Goal: Communication & Community: Answer question/provide support

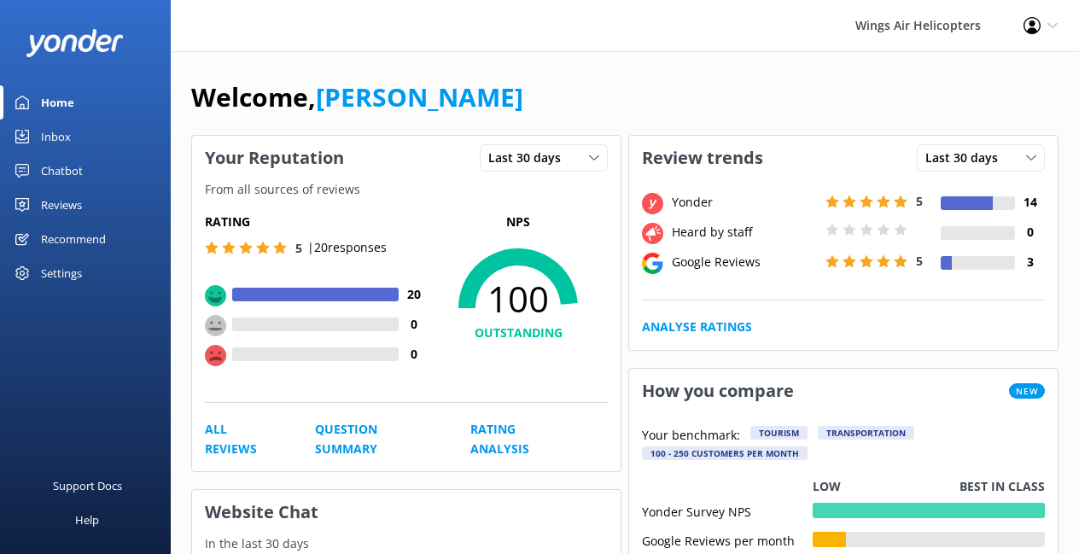
click at [76, 205] on div "Reviews" at bounding box center [61, 205] width 41 height 34
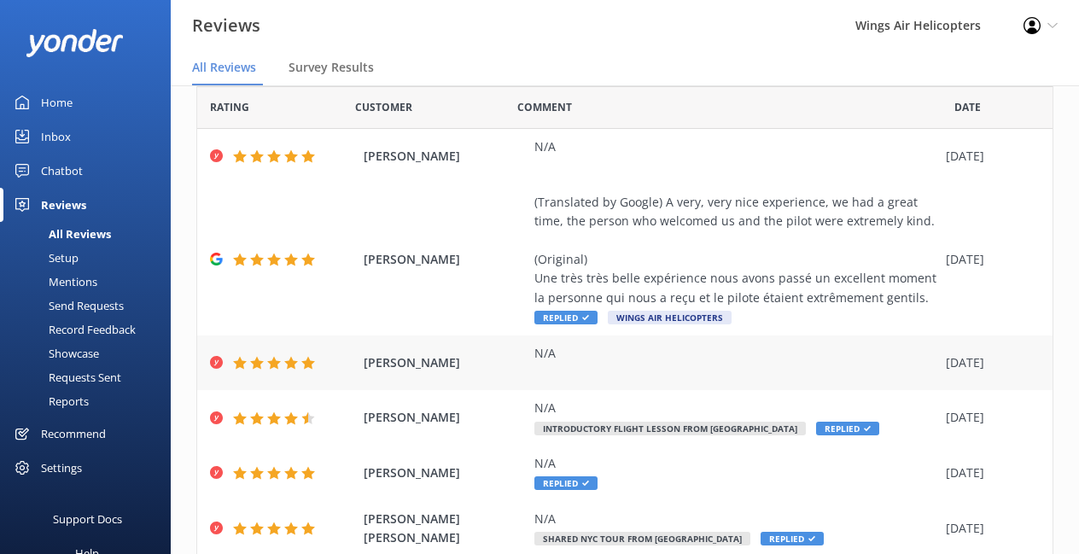
scroll to position [176, 0]
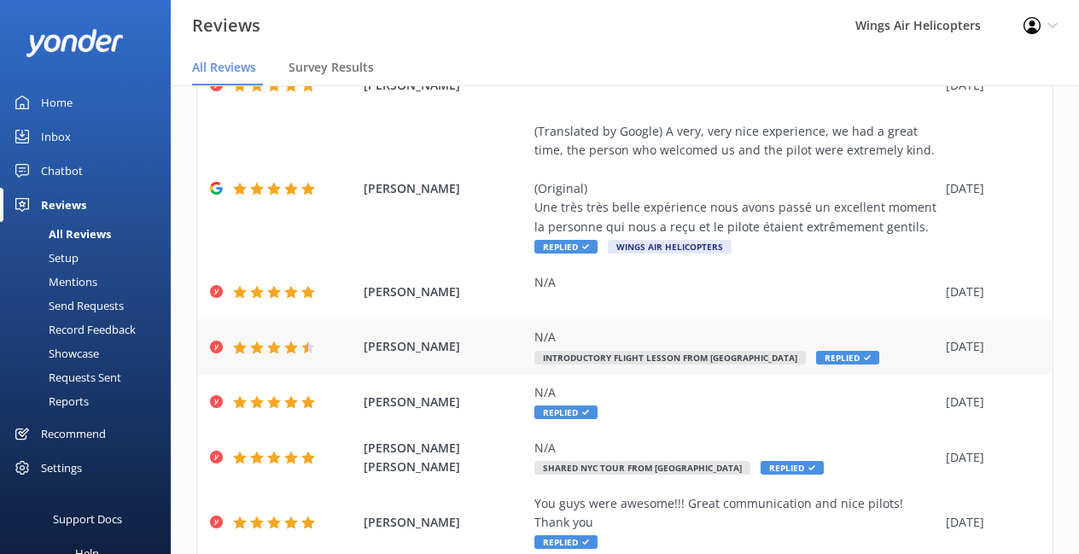
click at [832, 358] on span "Replied" at bounding box center [847, 358] width 63 height 14
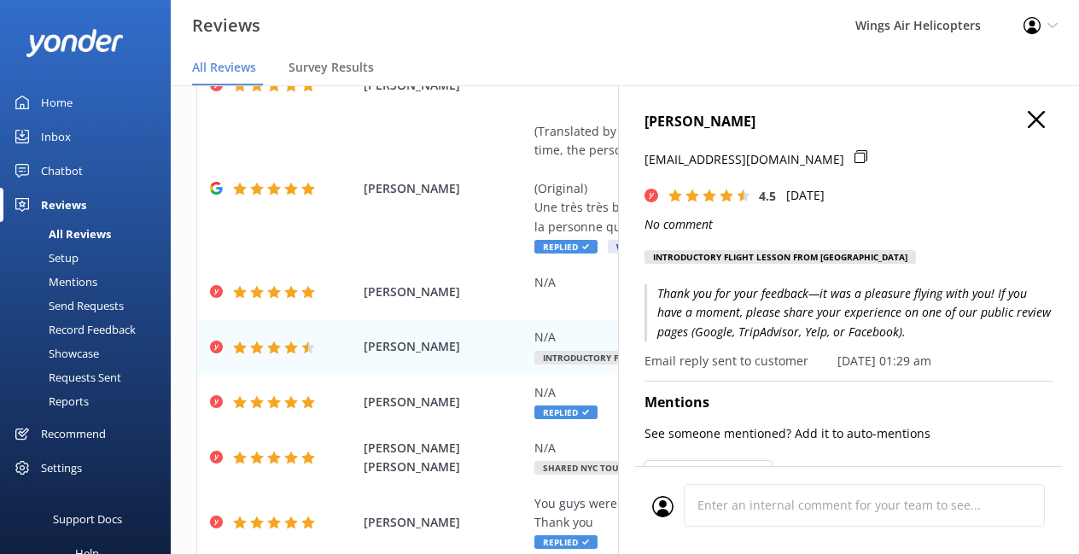
click at [789, 289] on p "Thank you for your feedback—it was a pleasure flying with you! If you have a mo…" at bounding box center [848, 312] width 409 height 57
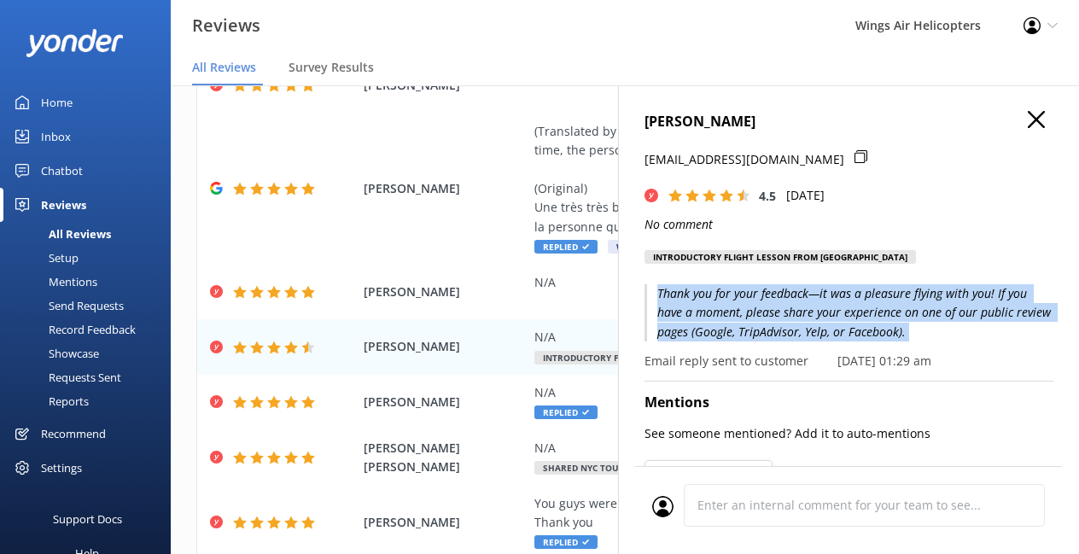
click at [789, 289] on p "Thank you for your feedback—it was a pleasure flying with you! If you have a mo…" at bounding box center [848, 312] width 409 height 57
copy p "Thank you for your feedback—it was a pleasure flying with you! If you have a mo…"
click at [1043, 113] on use "button" at bounding box center [1036, 119] width 17 height 17
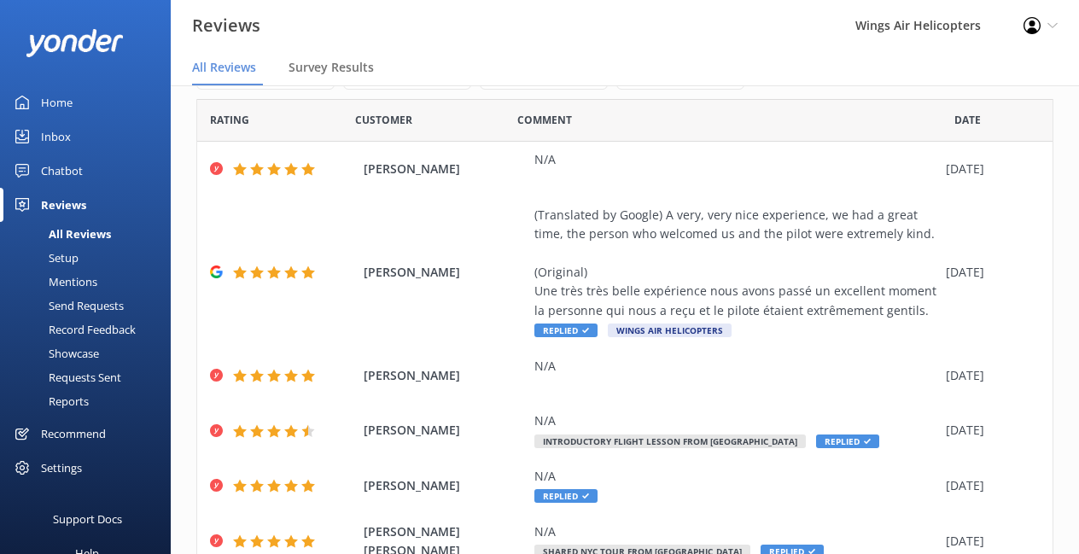
scroll to position [71, 0]
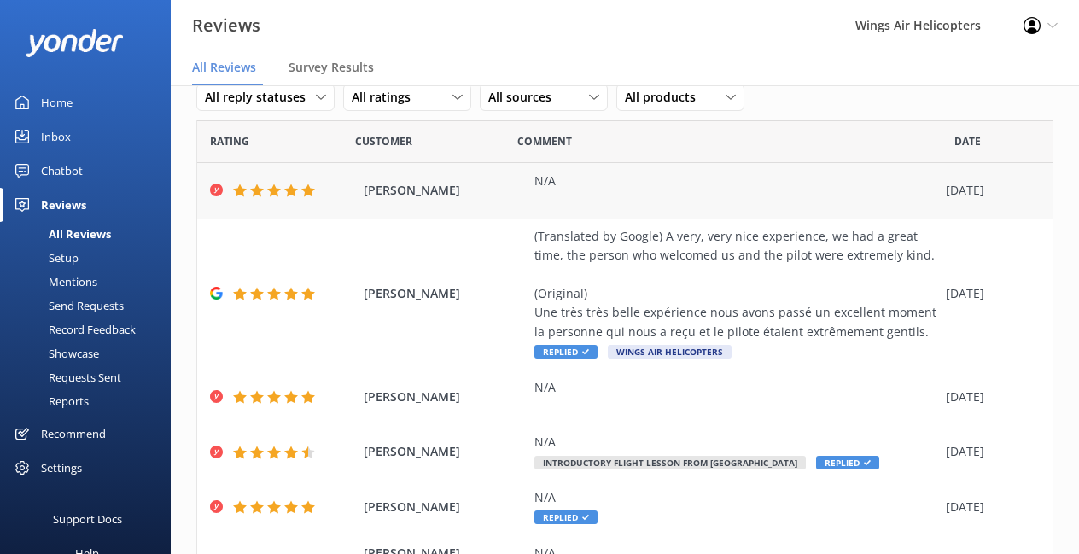
click at [731, 175] on div "N/A" at bounding box center [735, 181] width 403 height 19
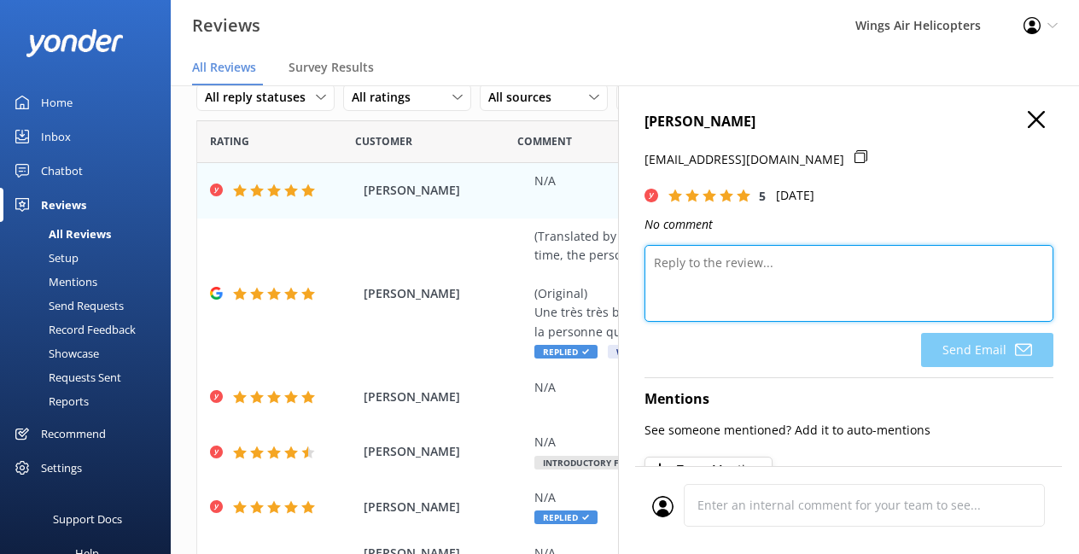
click at [742, 294] on textarea at bounding box center [848, 283] width 409 height 77
paste textarea "Thank you for your feedback—it was a pleasure flying with you! If you have a mo…"
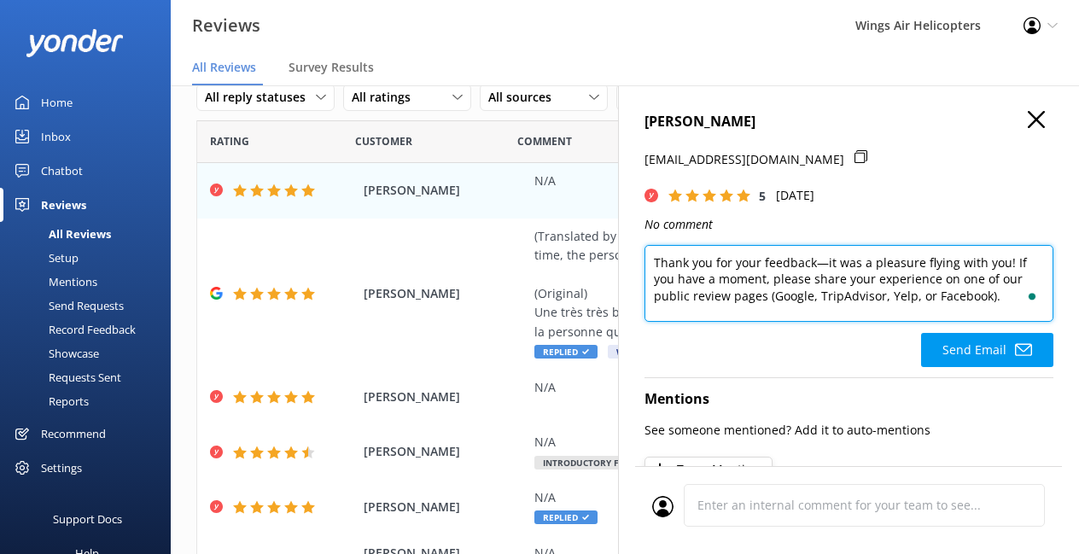
scroll to position [0, 0]
type textarea "Thank you for your feedback—it was a pleasure flying with you! If you have a mo…"
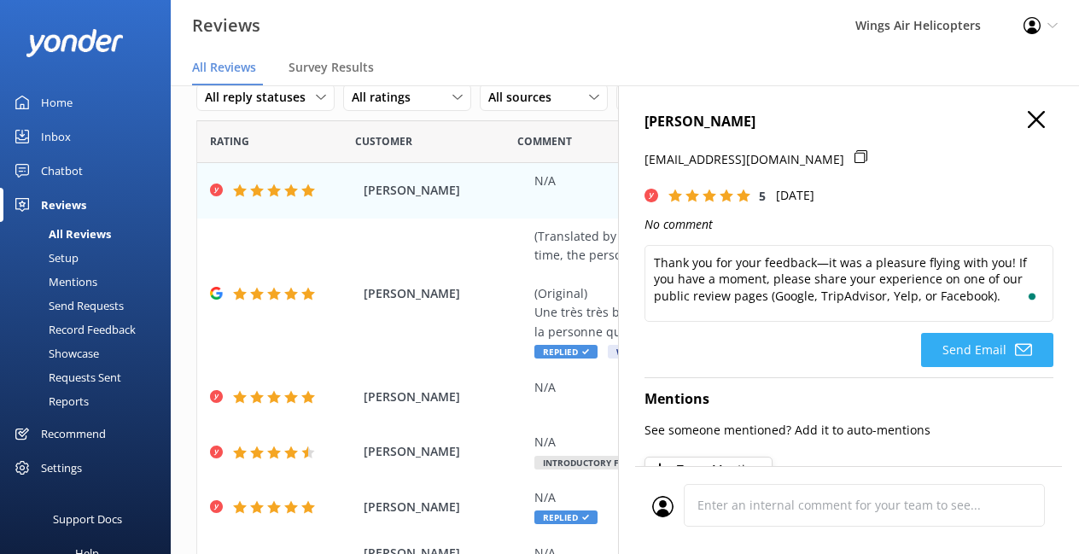
click at [953, 359] on button "Send Email" at bounding box center [987, 350] width 132 height 34
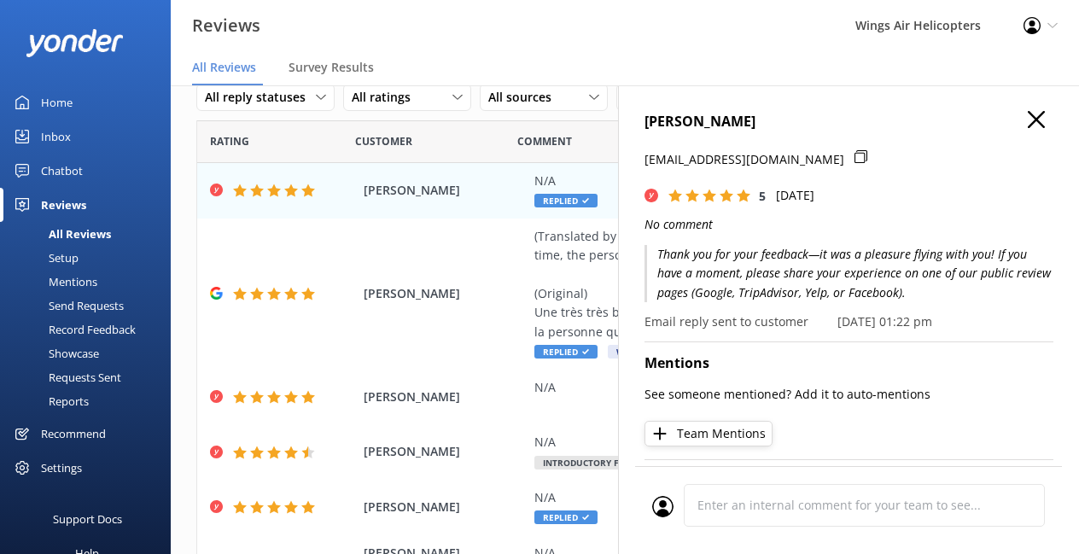
click at [1041, 122] on icon "button" at bounding box center [1036, 119] width 17 height 17
